Goal: Task Accomplishment & Management: Use online tool/utility

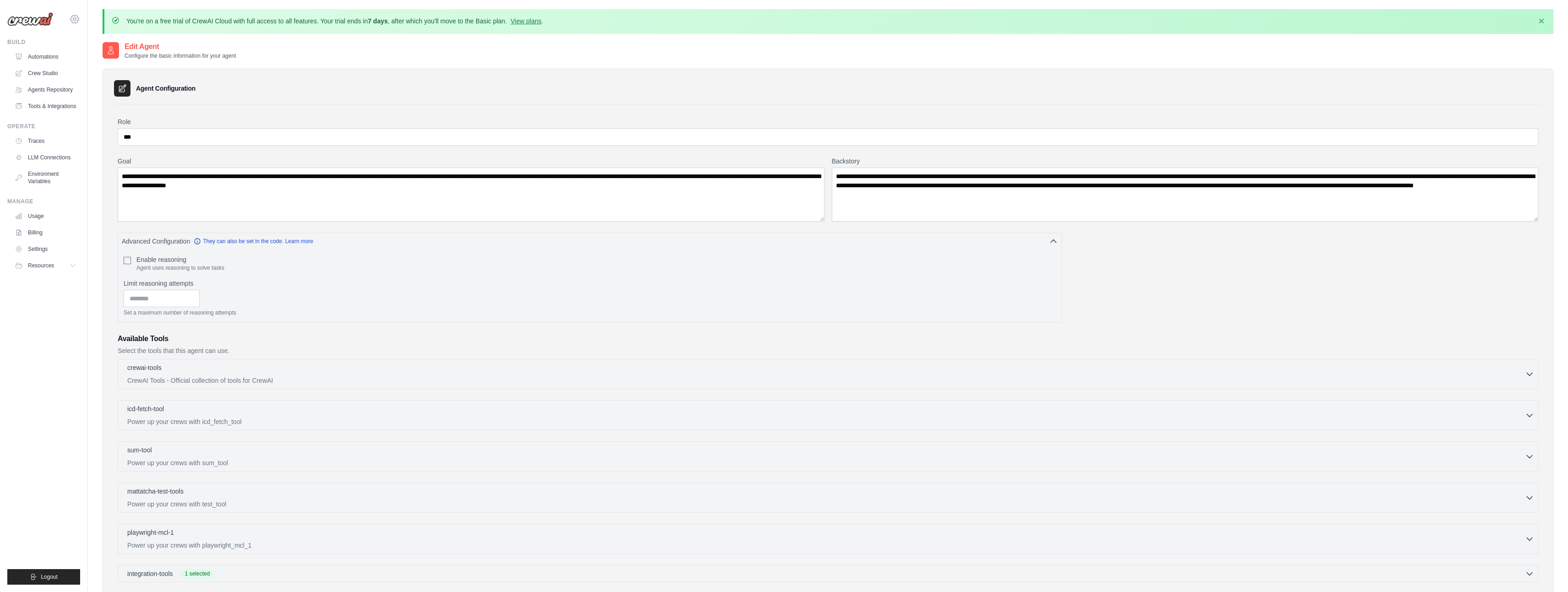
click at [77, 14] on icon at bounding box center [74, 19] width 11 height 11
click at [84, 56] on icon at bounding box center [81, 57] width 7 height 7
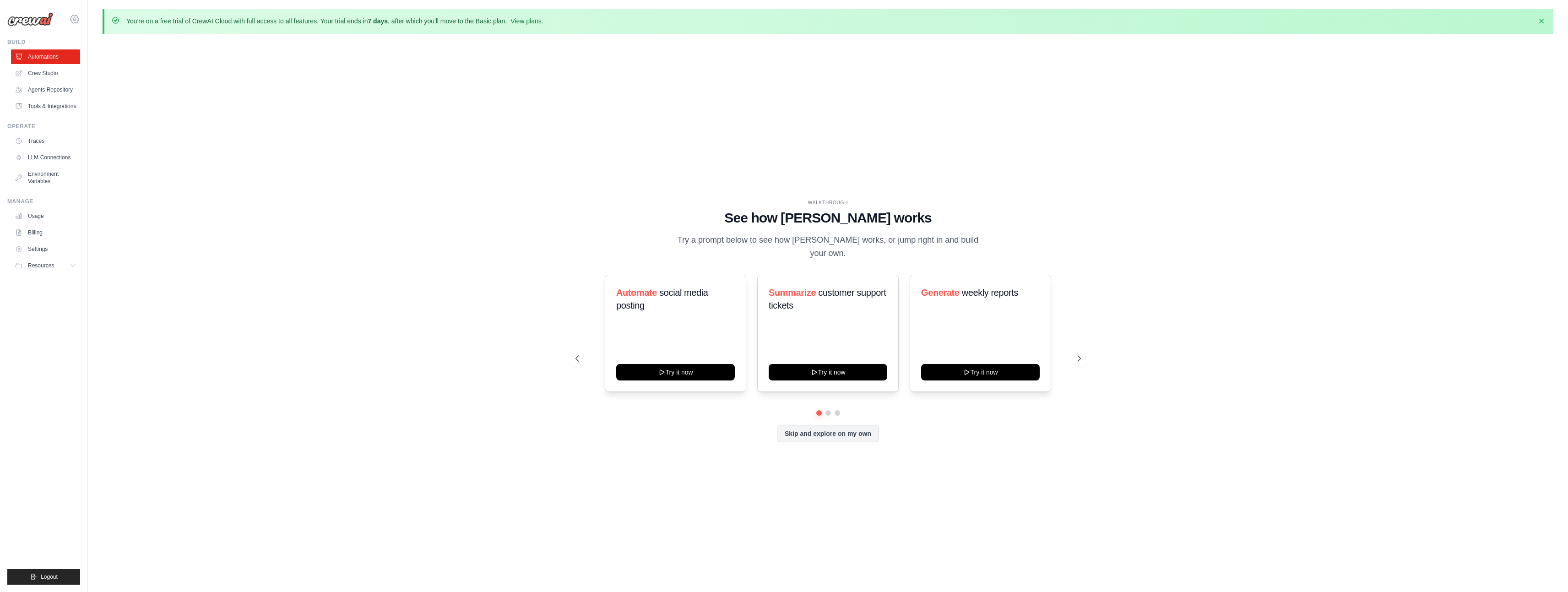
click at [77, 19] on icon at bounding box center [74, 19] width 11 height 11
click at [91, 60] on span "Settings" at bounding box center [114, 57] width 73 height 9
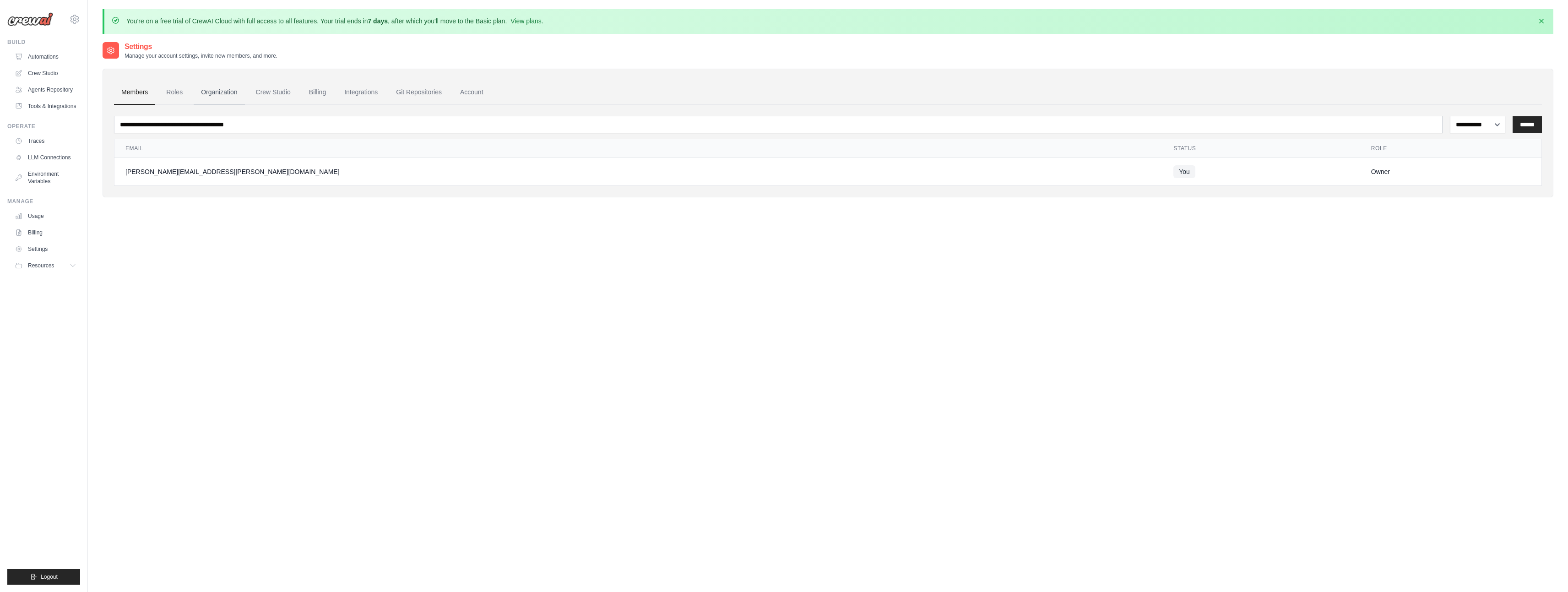
click at [219, 88] on link "Organization" at bounding box center [219, 93] width 51 height 24
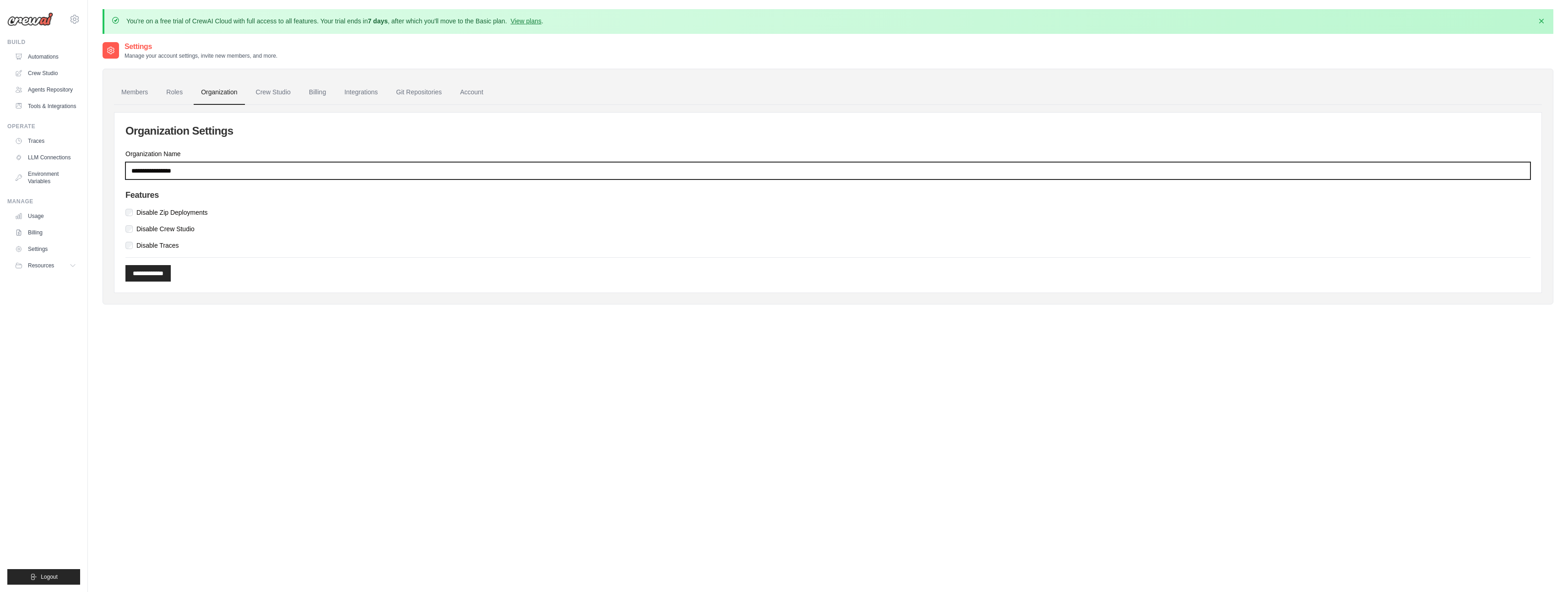
drag, startPoint x: 201, startPoint y: 170, endPoint x: 0, endPoint y: 166, distance: 201.0
click at [0, 166] on body "david.boman@exsolvi.se Settings Build Automations" at bounding box center [784, 321] width 1568 height 642
click at [192, 172] on input "Organization Name" at bounding box center [828, 171] width 1405 height 17
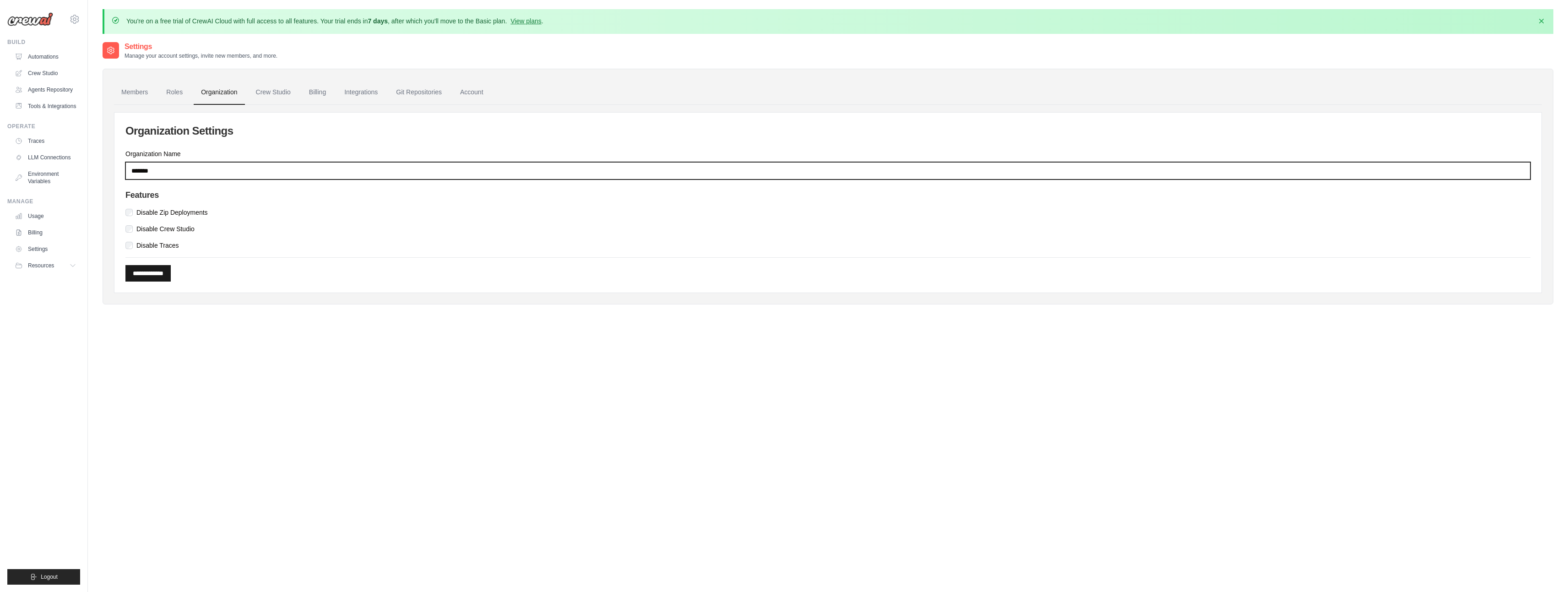
type input "*******"
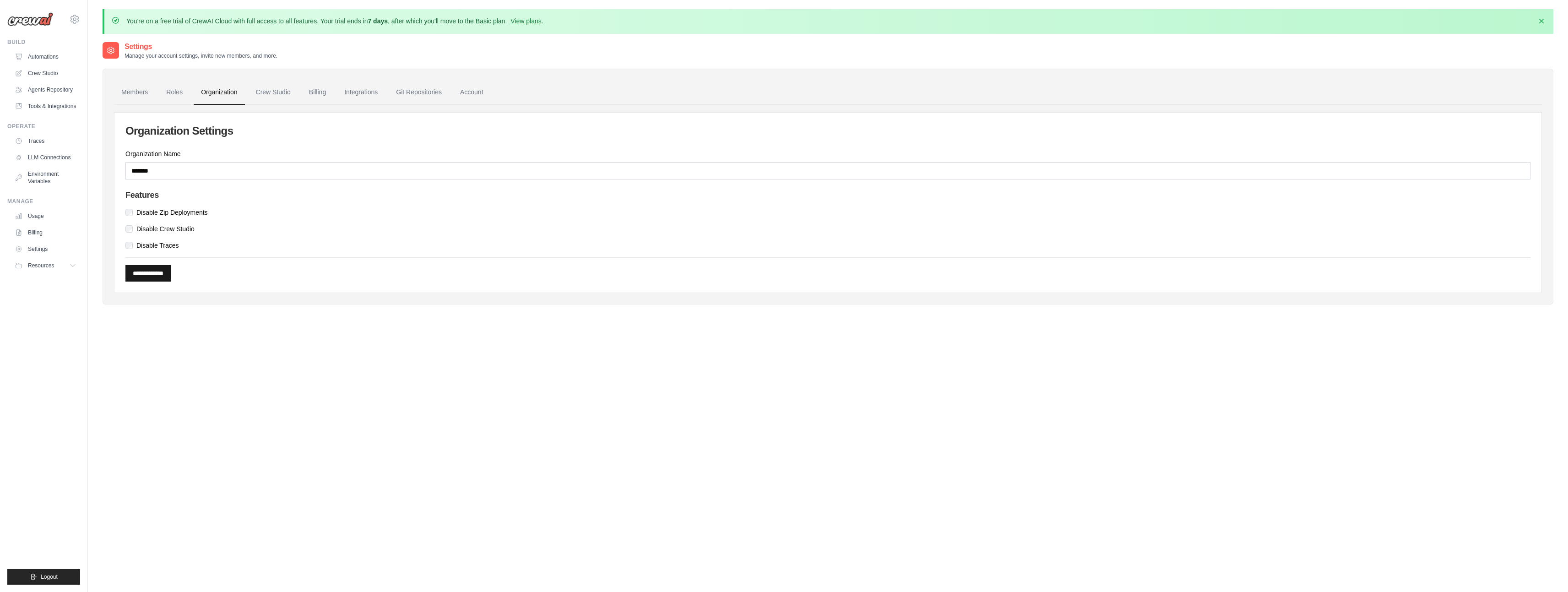
click at [154, 276] on input "**********" at bounding box center [148, 273] width 45 height 17
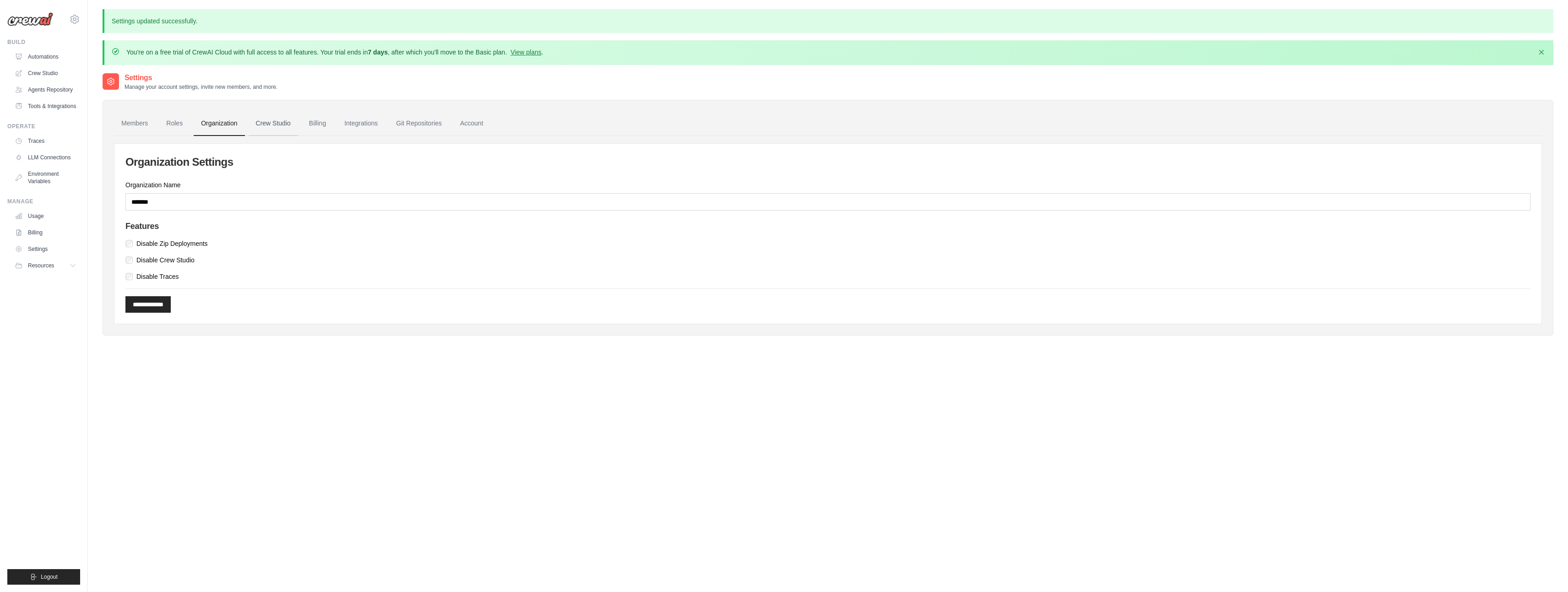
click at [269, 124] on link "Crew Studio" at bounding box center [273, 124] width 50 height 24
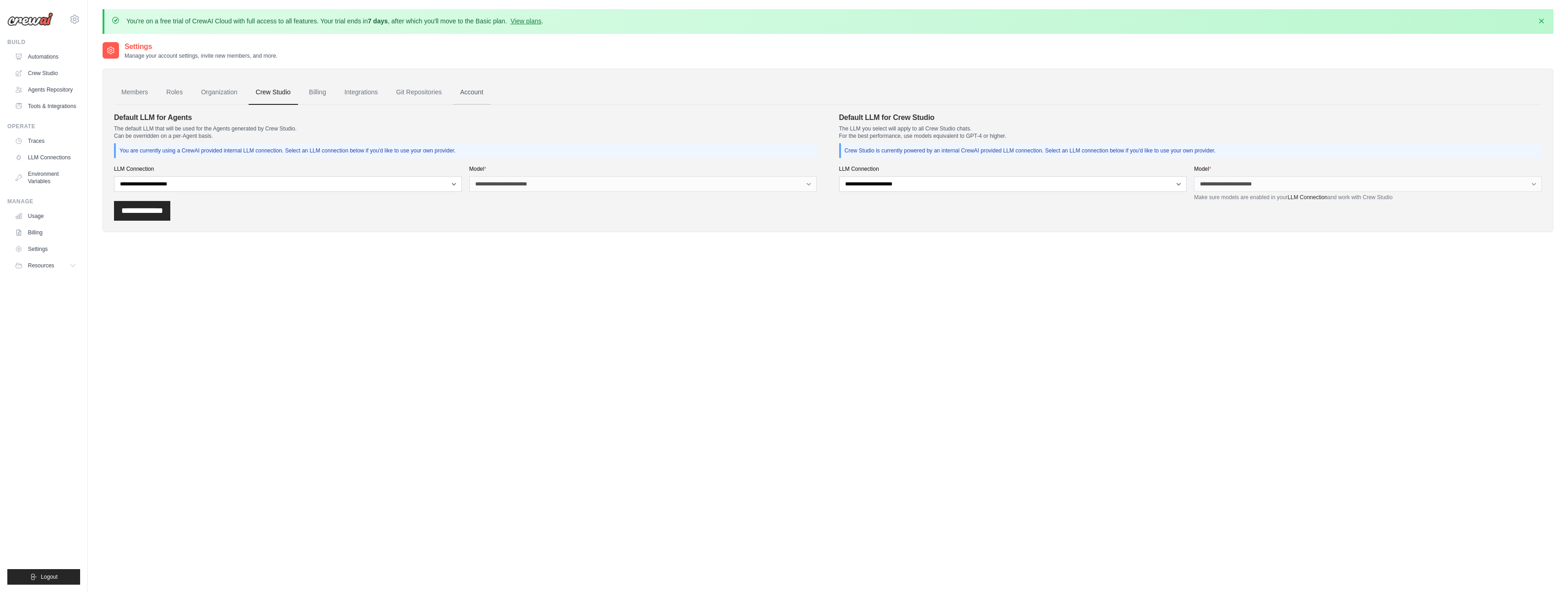
click at [474, 91] on link "Account" at bounding box center [471, 93] width 38 height 24
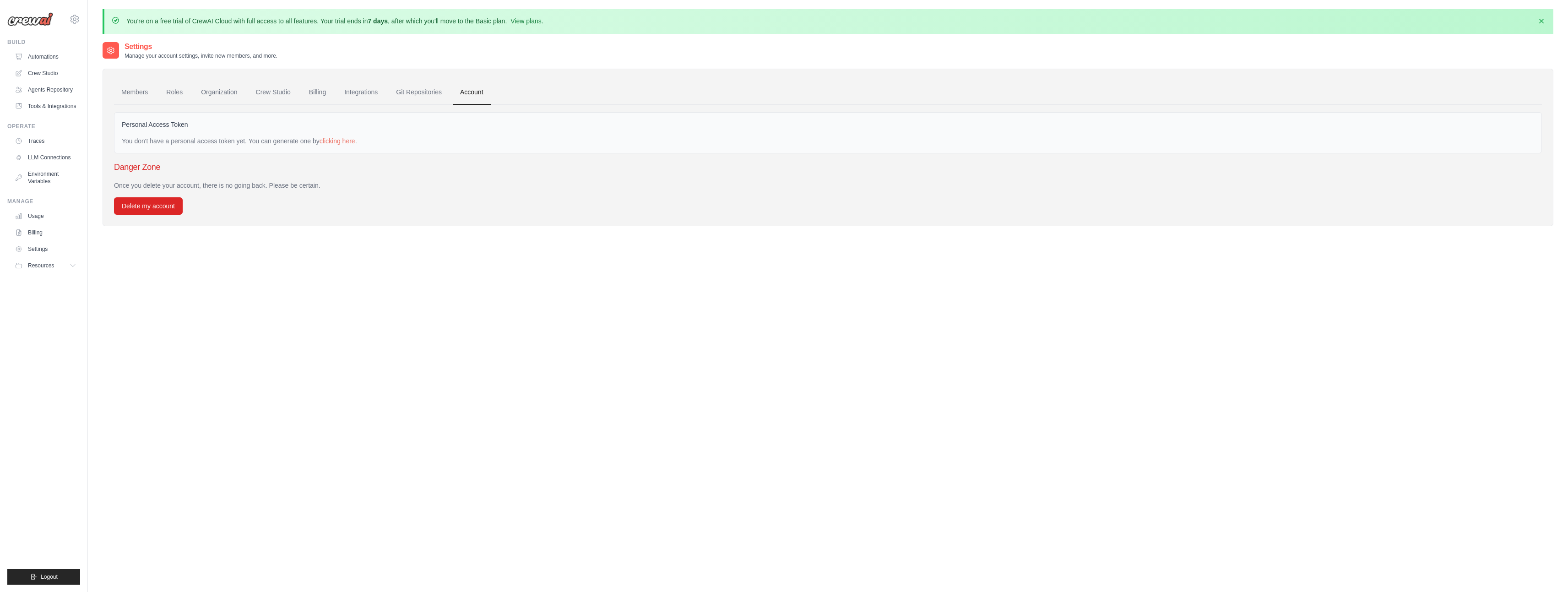
click at [37, 17] on img at bounding box center [30, 19] width 46 height 14
click at [46, 58] on link "Automations" at bounding box center [47, 57] width 69 height 14
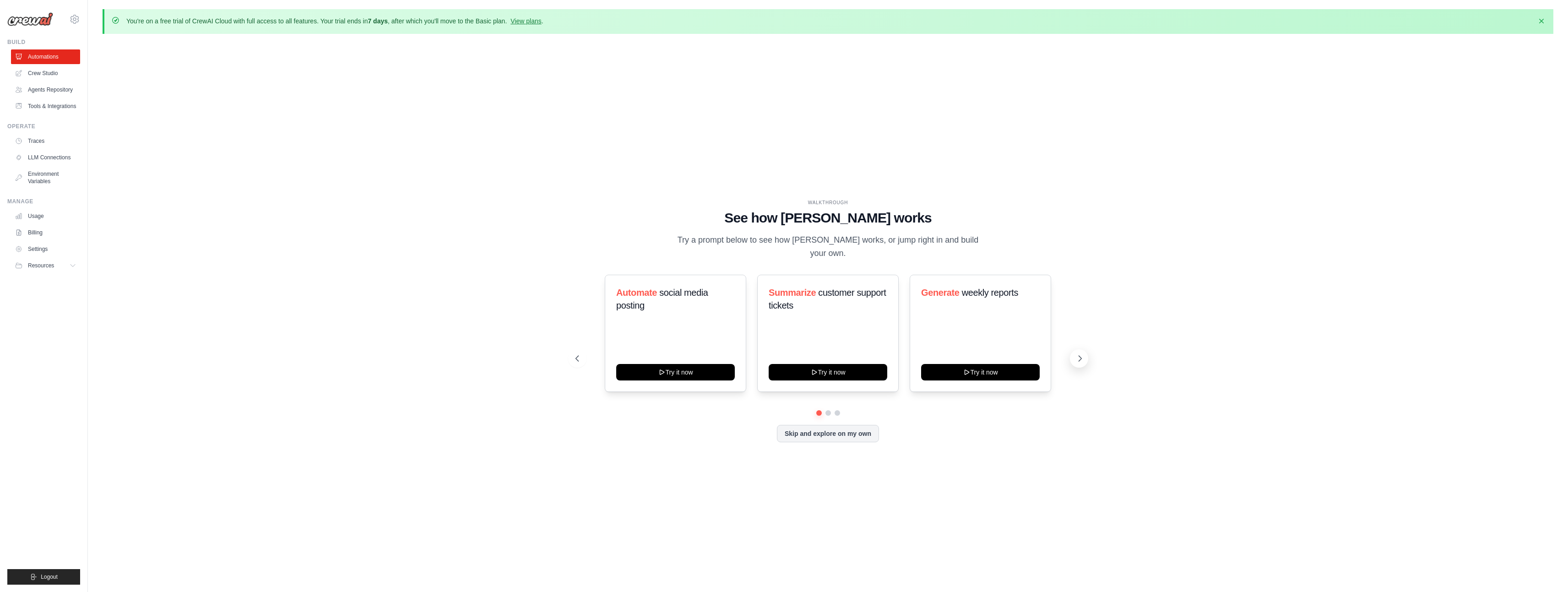
click at [1075, 354] on icon at bounding box center [1080, 359] width 9 height 9
click at [817, 429] on button "Skip and explore on my own" at bounding box center [828, 433] width 102 height 17
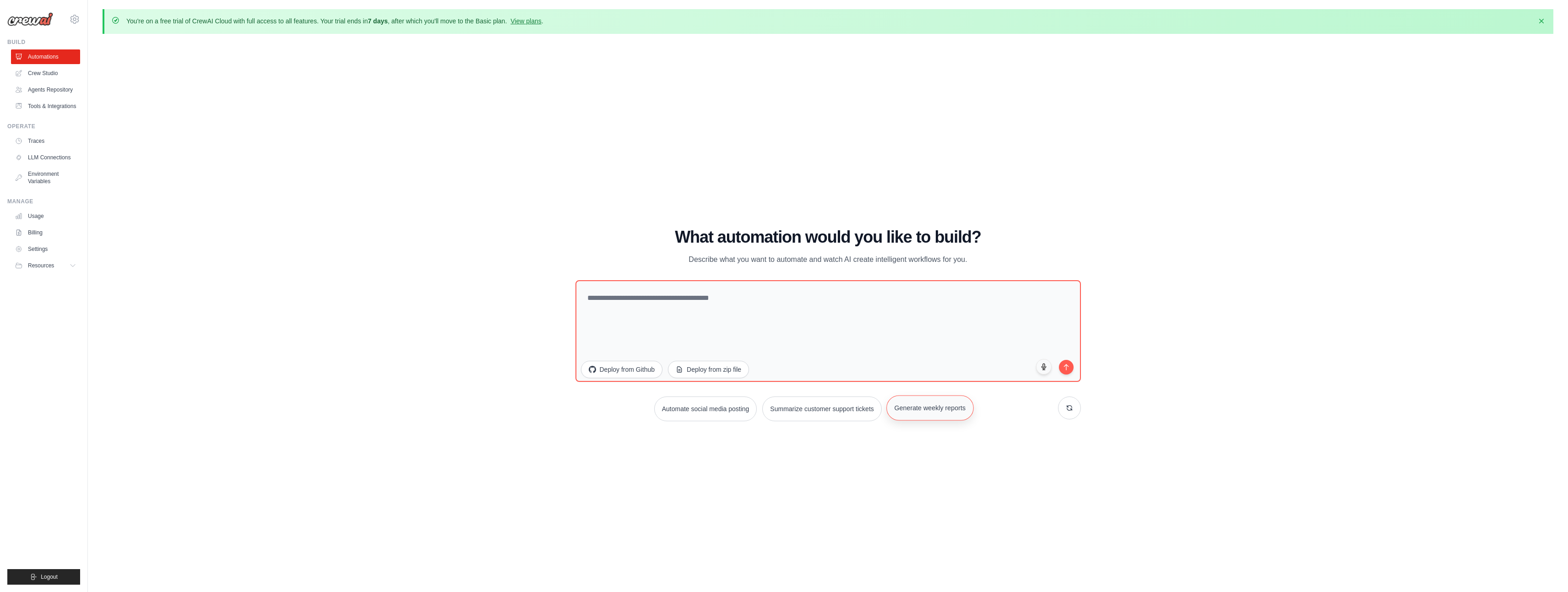
click at [932, 414] on button "Generate weekly reports" at bounding box center [929, 407] width 87 height 25
type textarea "**********"
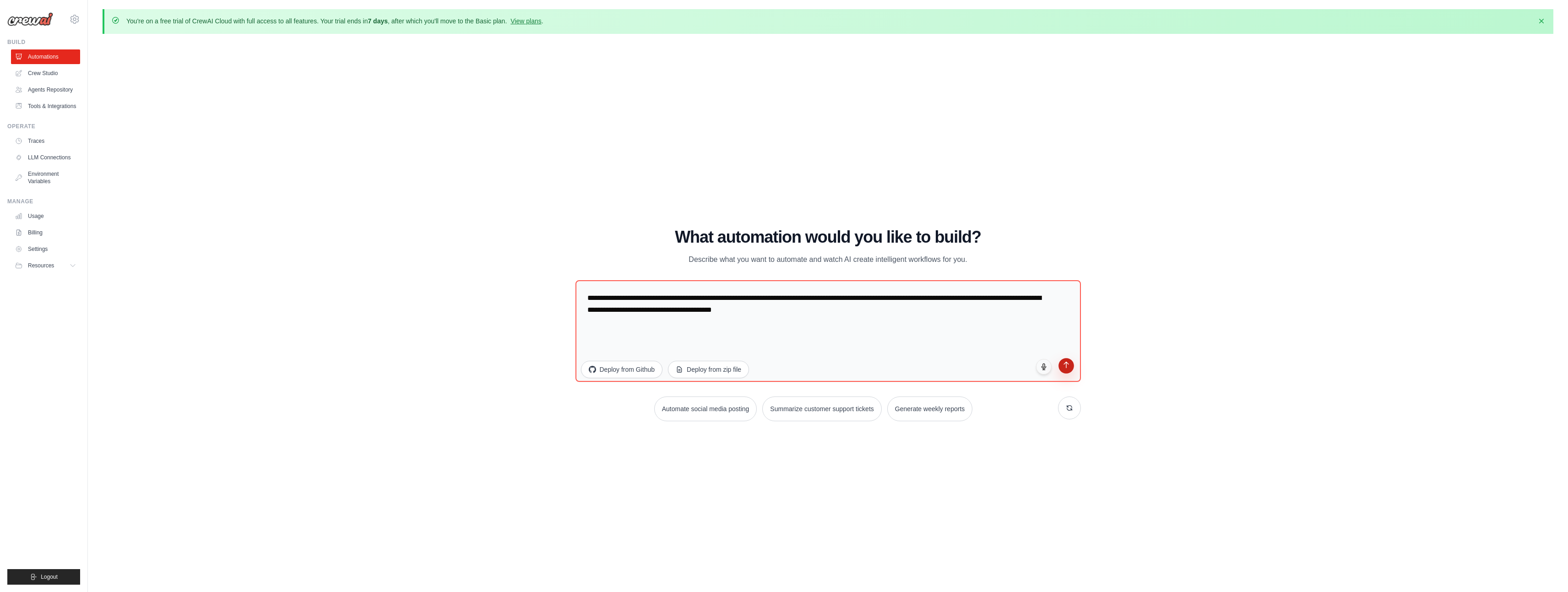
click at [1071, 369] on button "submit" at bounding box center [1067, 366] width 16 height 16
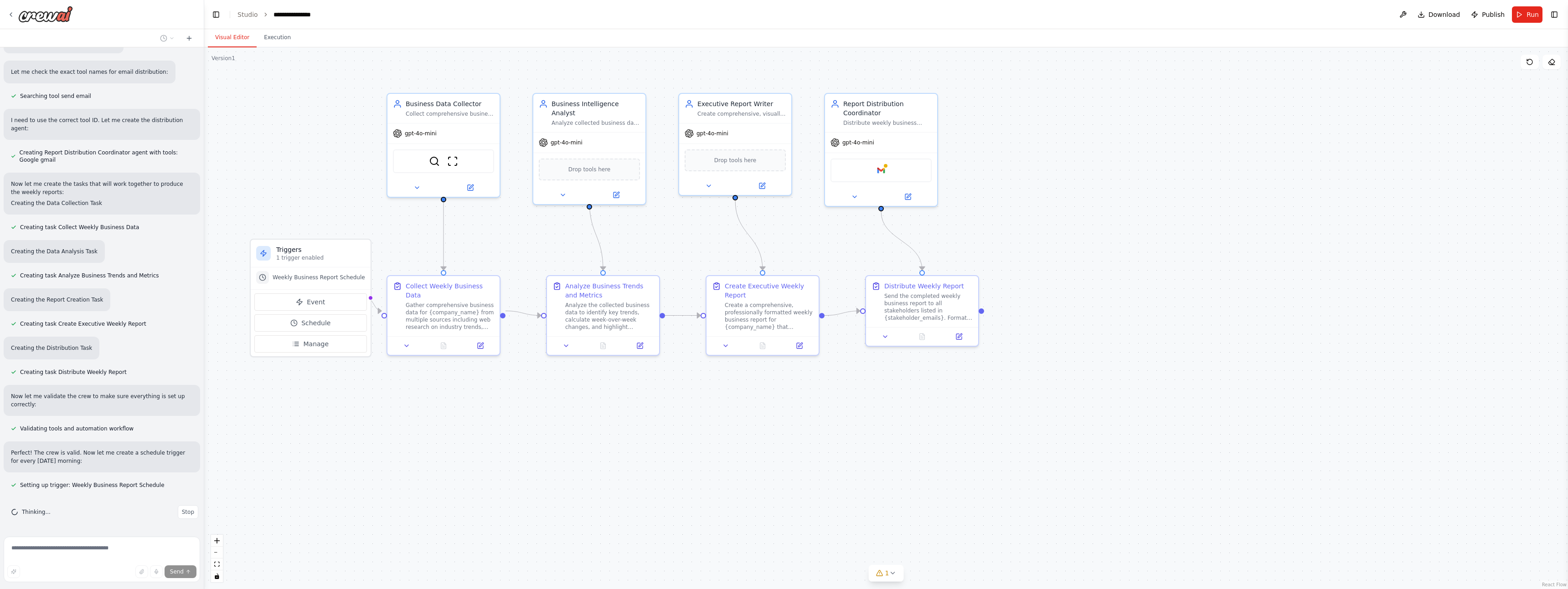
scroll to position [545, 0]
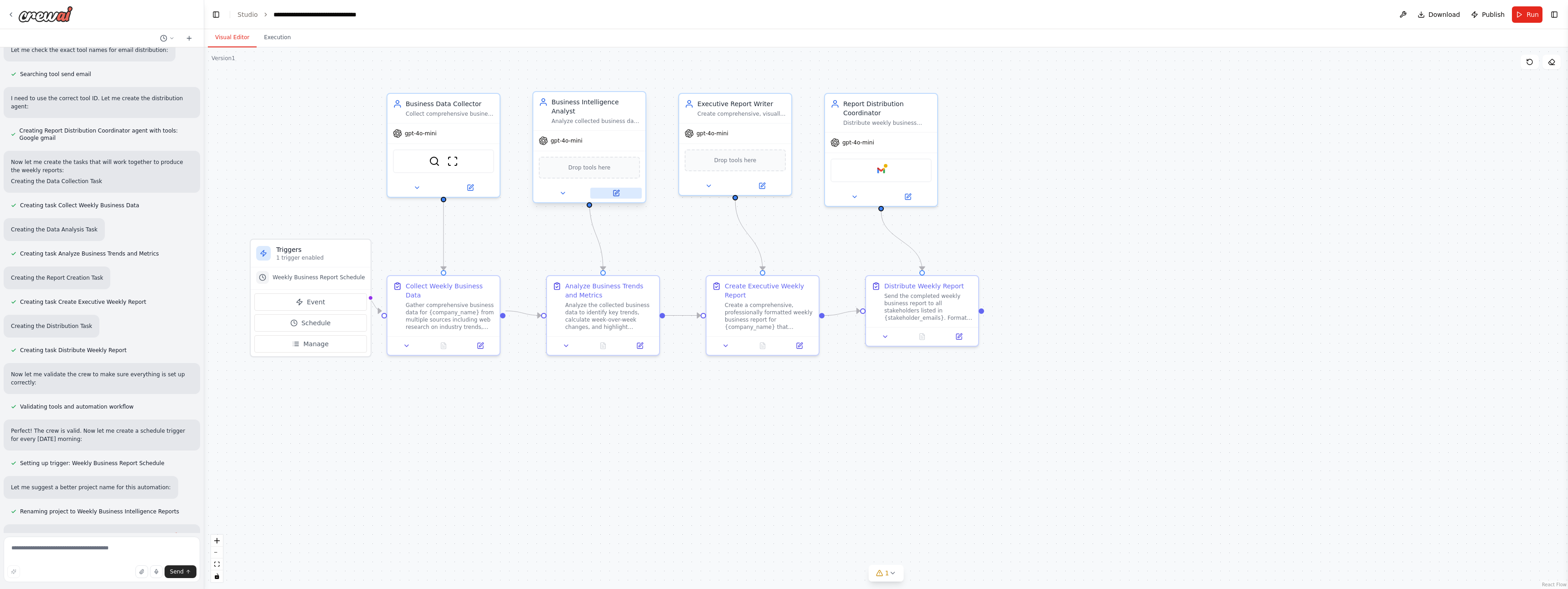
click at [620, 188] on button at bounding box center [616, 193] width 51 height 11
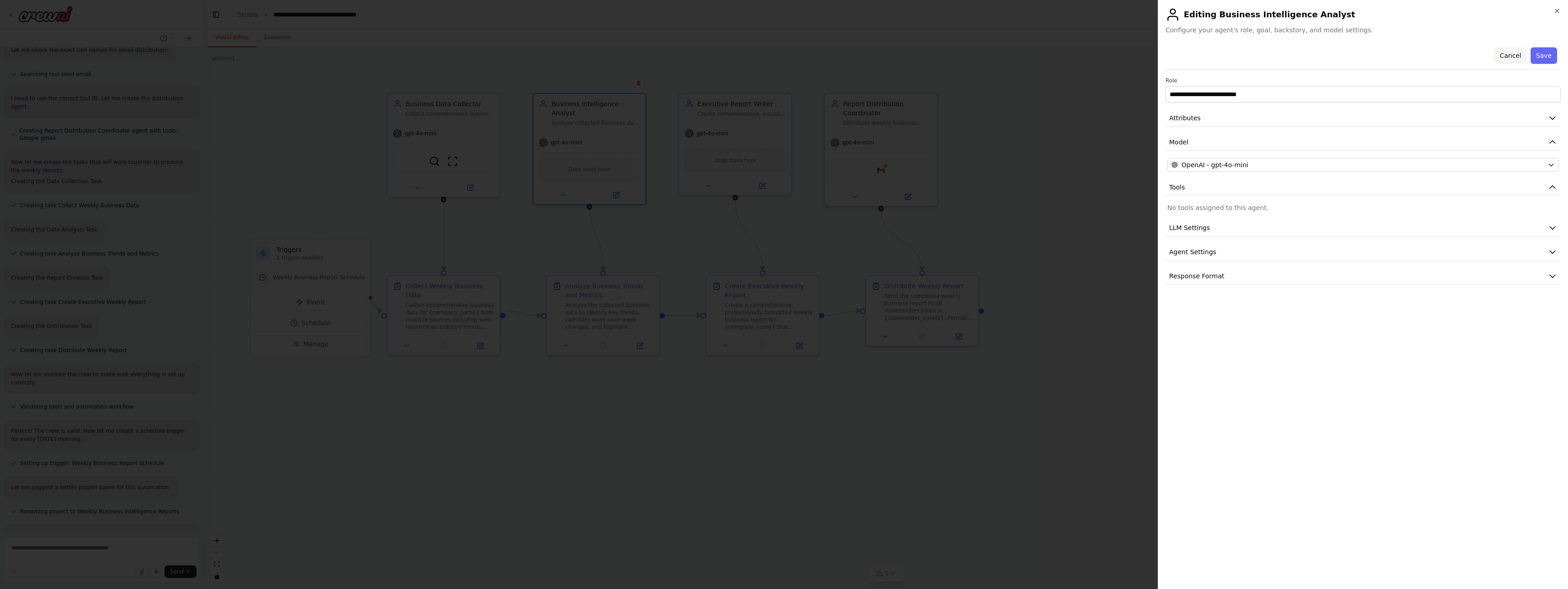
click at [1507, 56] on button "Cancel" at bounding box center [1510, 55] width 32 height 16
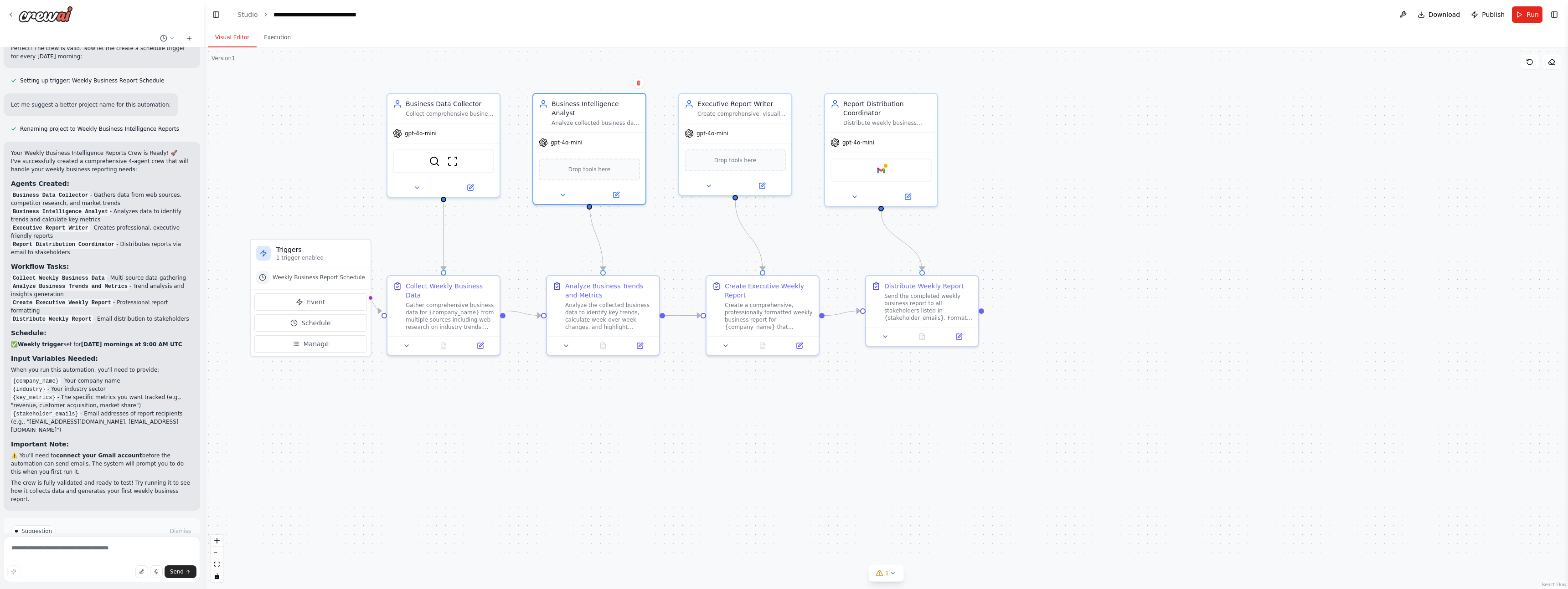
scroll to position [970, 0]
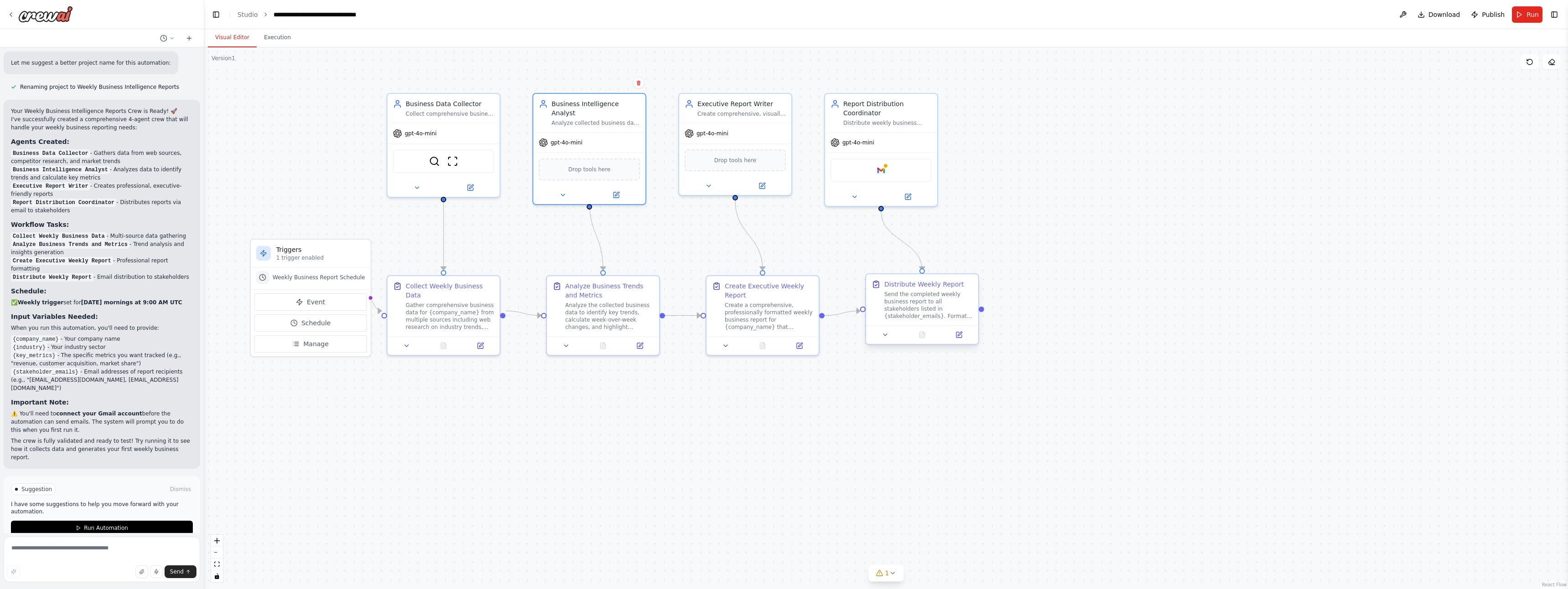
click at [948, 289] on div "Distribute Weekly Report" at bounding box center [924, 284] width 80 height 9
click at [972, 267] on icon at bounding box center [972, 266] width 6 height 6
click at [952, 267] on button "Confirm" at bounding box center [945, 266] width 32 height 11
click at [893, 114] on div "Report Distribution Coordinator" at bounding box center [887, 106] width 89 height 18
click at [930, 84] on icon at bounding box center [930, 83] width 6 height 6
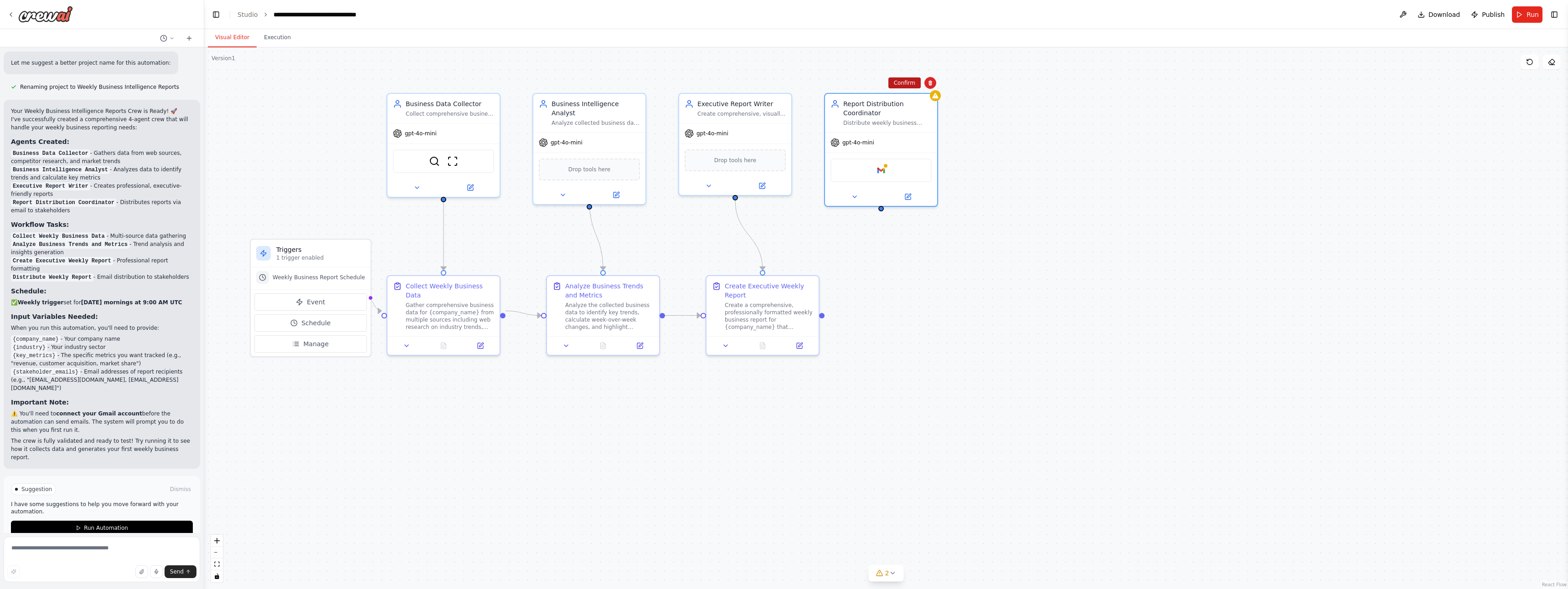
click at [904, 86] on button "Confirm" at bounding box center [904, 82] width 32 height 11
click at [734, 114] on div "Create comprehensive, visually appealing weekly business reports that clearly c…" at bounding box center [741, 112] width 89 height 7
click at [598, 117] on div "Analyze collected business data to identify key trends, metrics, and insights f…" at bounding box center [596, 121] width 89 height 7
click at [440, 112] on div "Collect comprehensive business data from multiple sources including web researc…" at bounding box center [450, 112] width 89 height 7
click at [1533, 20] on button "Run" at bounding box center [1527, 14] width 31 height 16
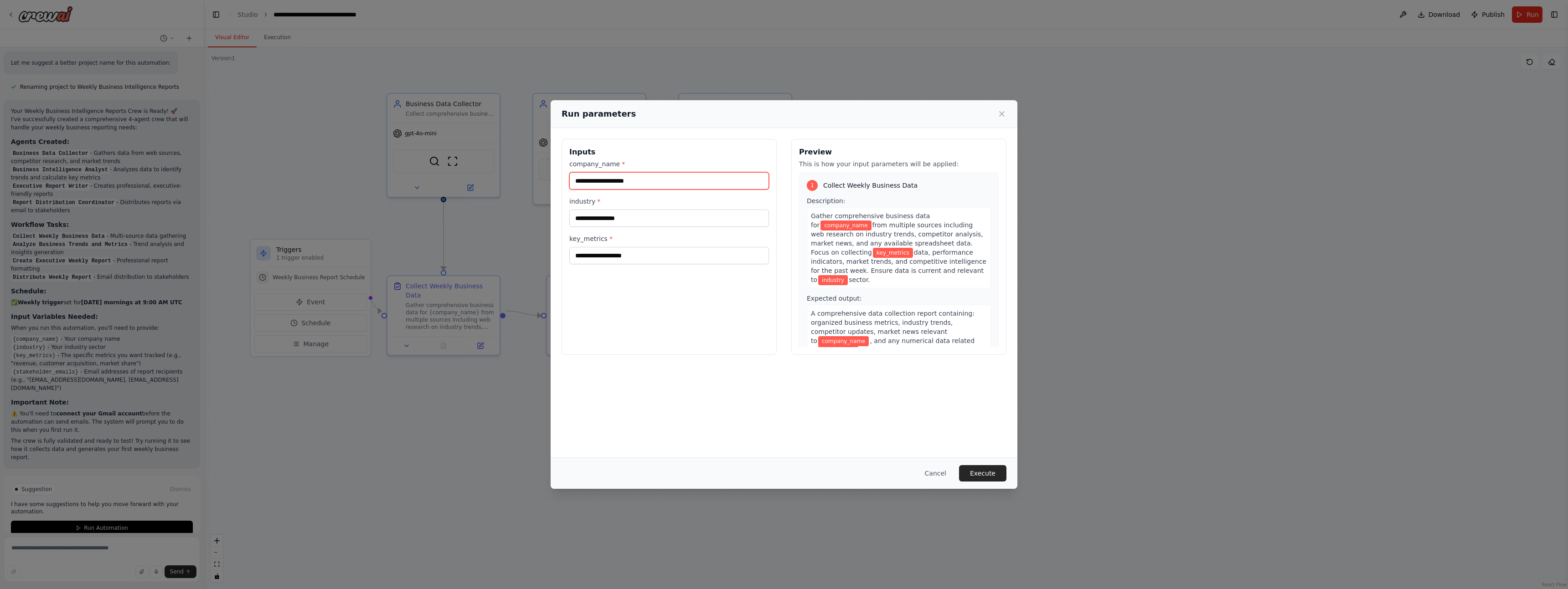
click at [596, 179] on input "company_name *" at bounding box center [669, 181] width 199 height 17
type input "**********"
click at [694, 182] on input "**********" at bounding box center [669, 181] width 199 height 17
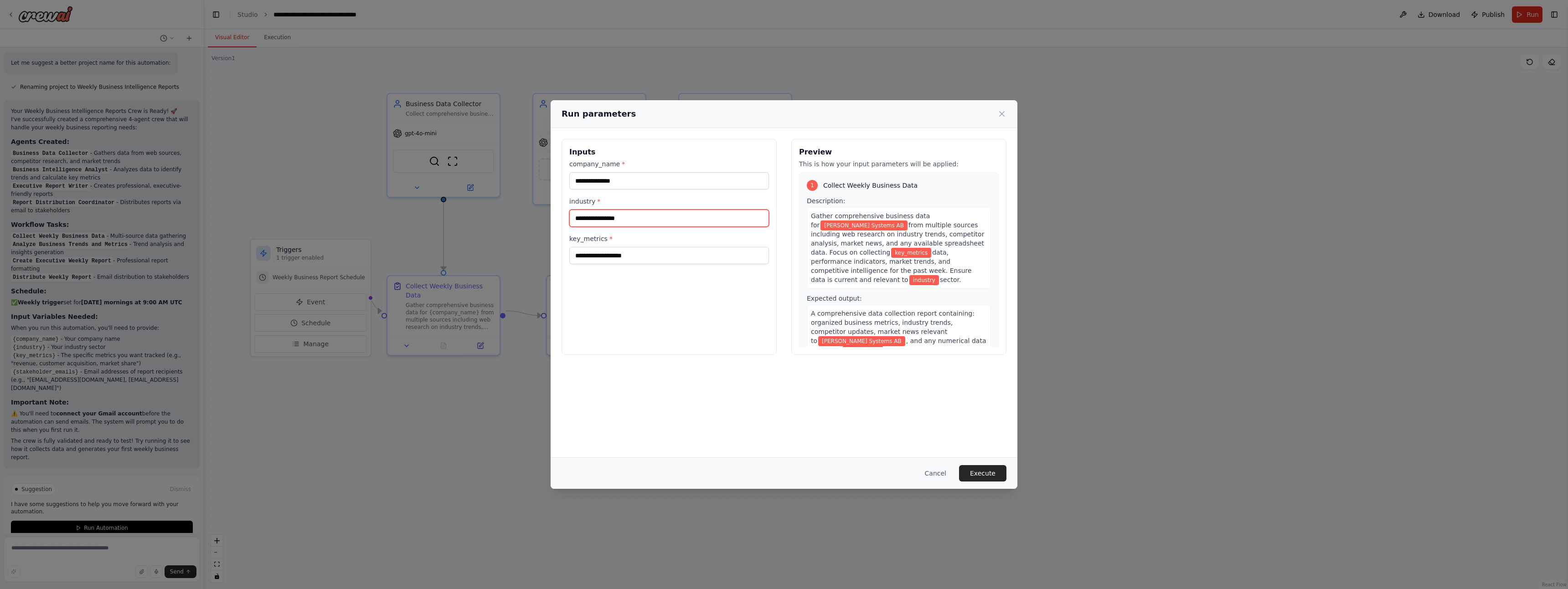
click at [661, 224] on input "industry *" at bounding box center [669, 218] width 199 height 17
click at [668, 259] on input "key_metrics *" at bounding box center [669, 256] width 199 height 17
click at [668, 259] on input "key_metrics *" at bounding box center [669, 256] width 199 height 17
type input "*"
type input "**********"
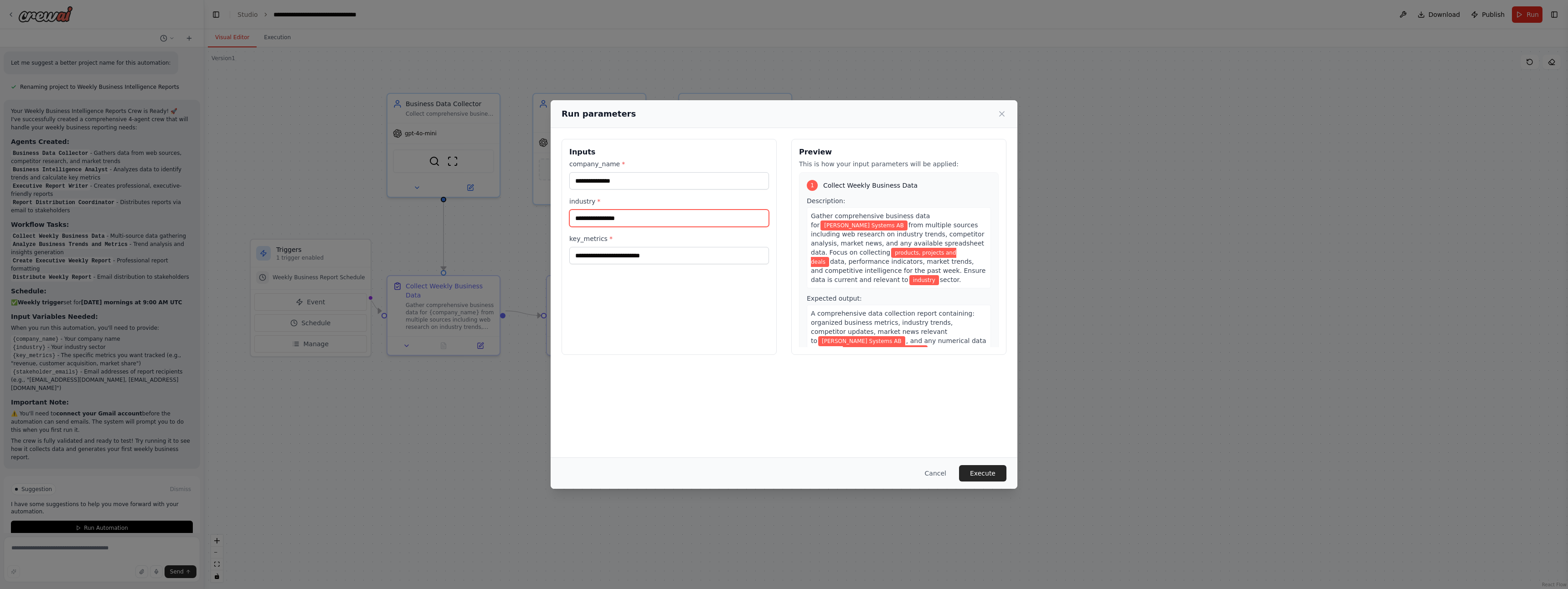
click at [653, 218] on input "industry *" at bounding box center [669, 218] width 199 height 17
click at [666, 222] on input "industry *" at bounding box center [669, 218] width 199 height 17
paste input "**********"
type input "**********"
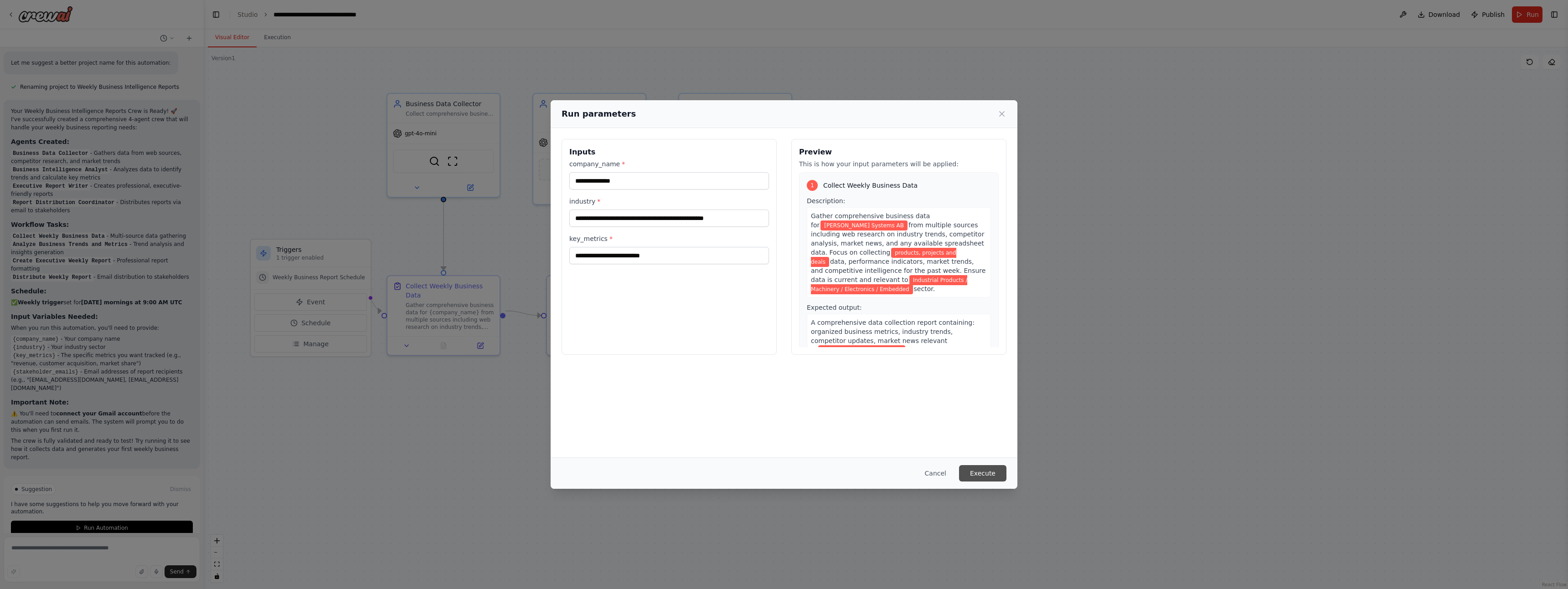
click at [978, 472] on button "Execute" at bounding box center [982, 473] width 47 height 16
